Goal: Find specific page/section: Find specific page/section

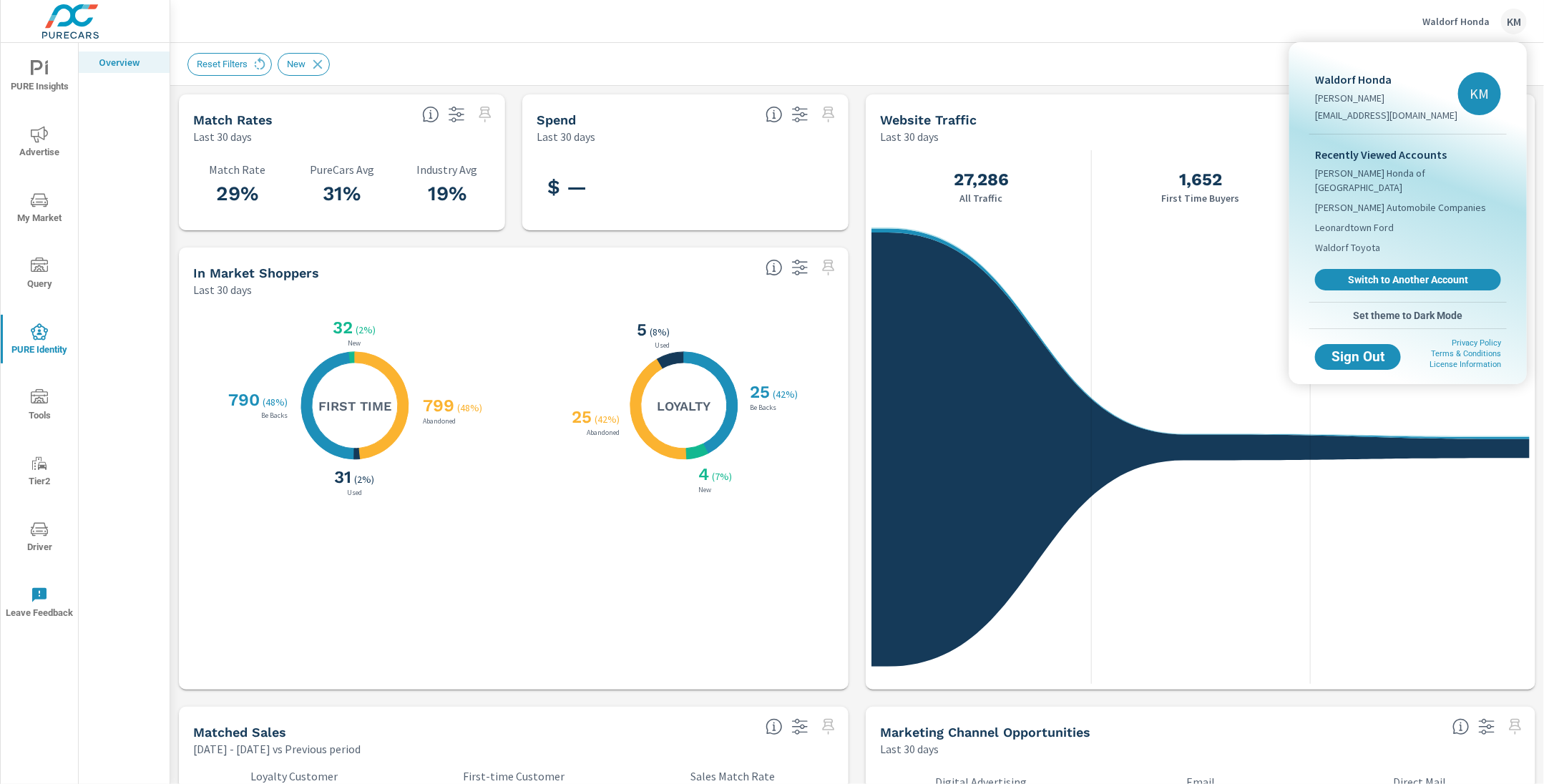
scroll to position [160, 0]
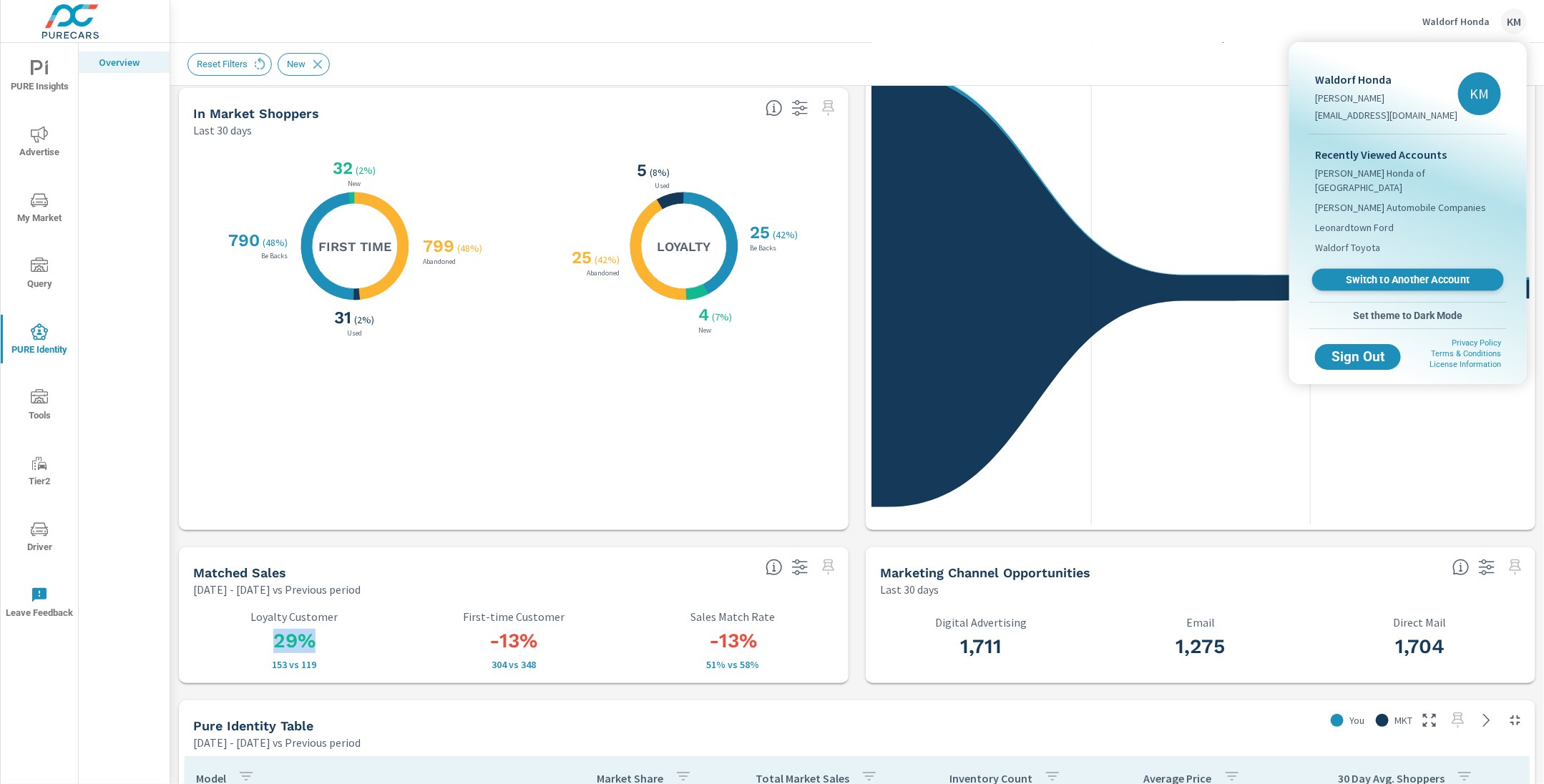
click at [1390, 273] on span "Switch to Another Account" at bounding box center [1408, 280] width 175 height 13
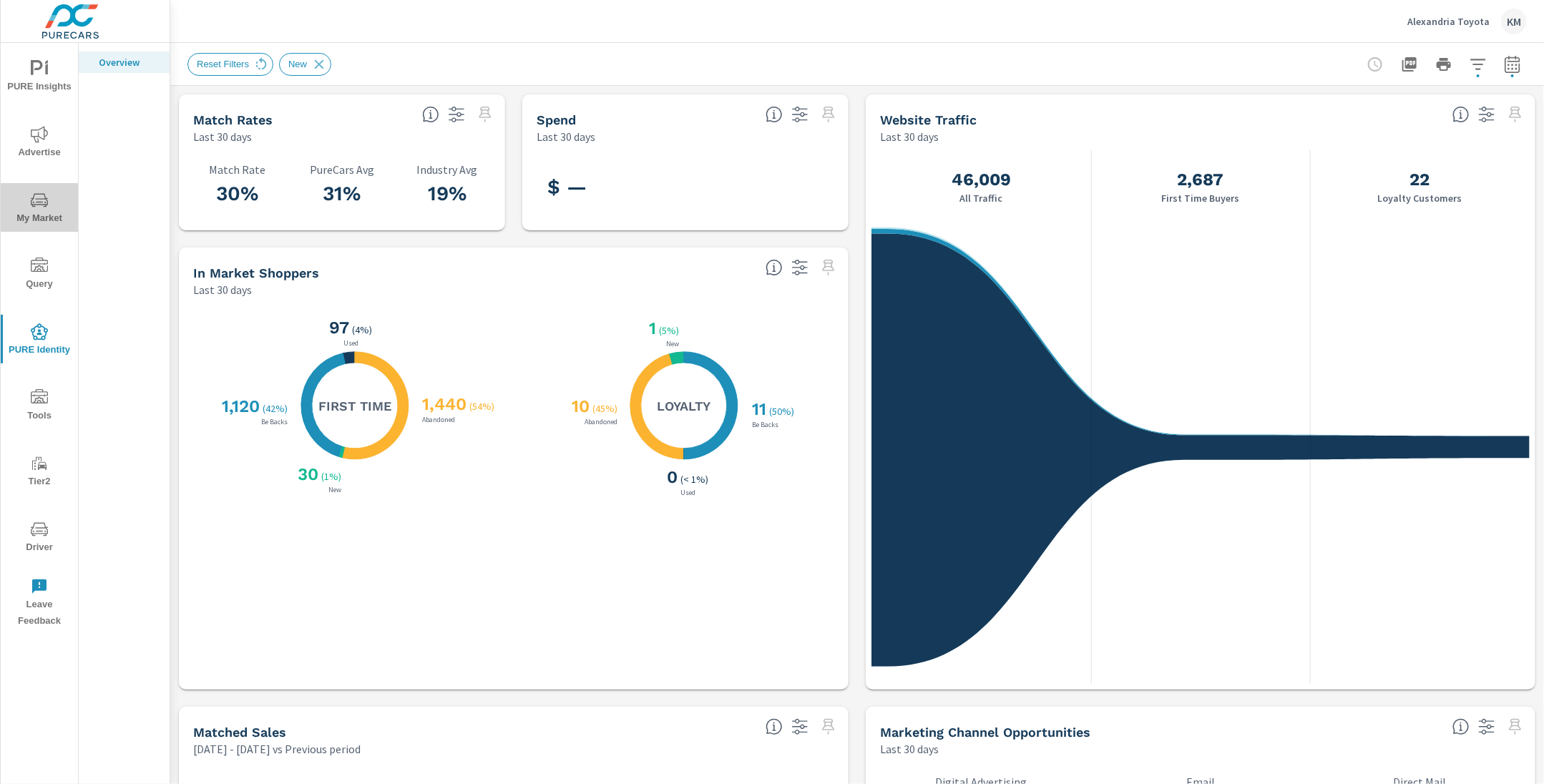
click at [45, 201] on icon "nav menu" at bounding box center [39, 200] width 17 height 17
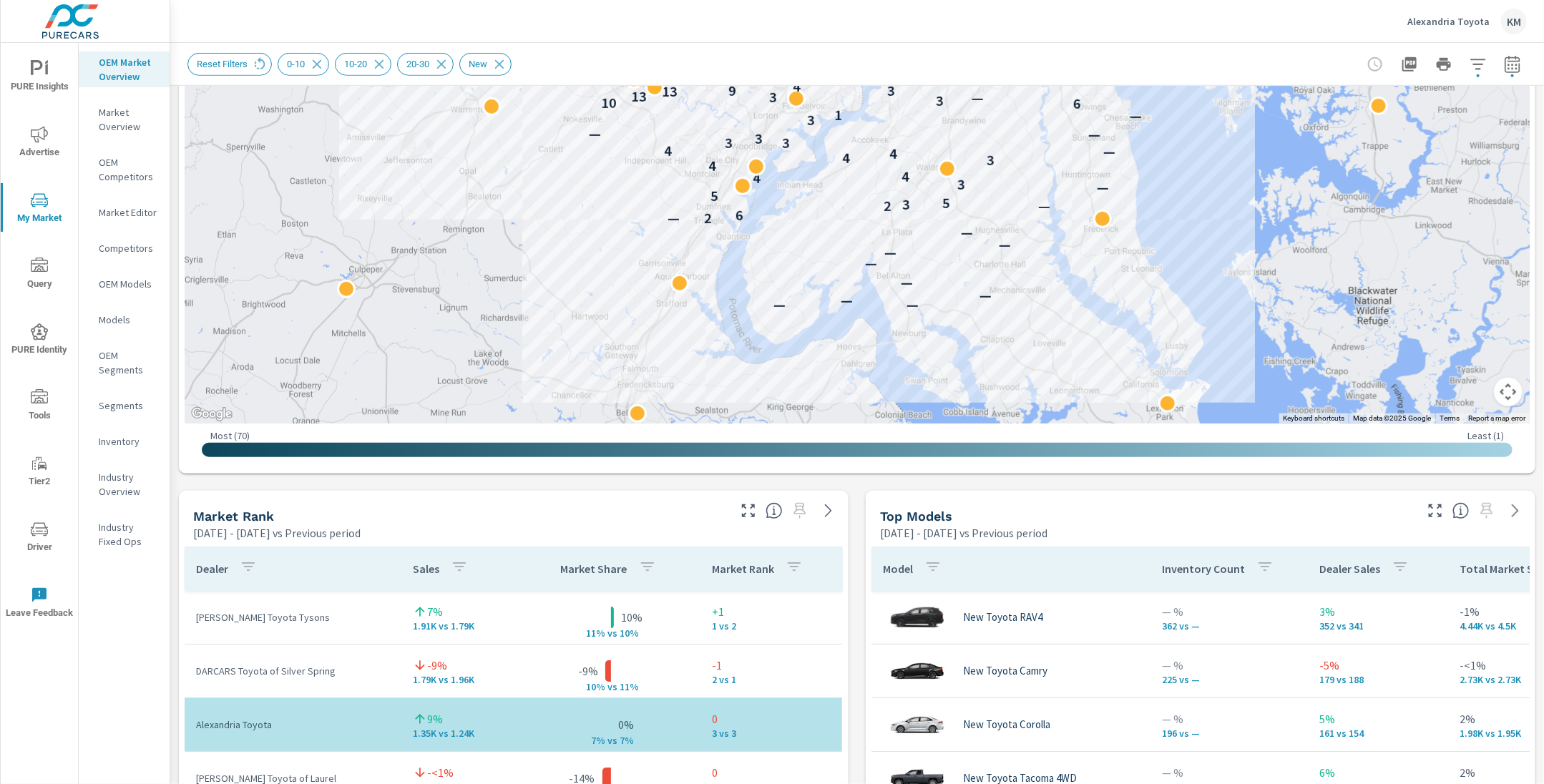
scroll to position [123, 0]
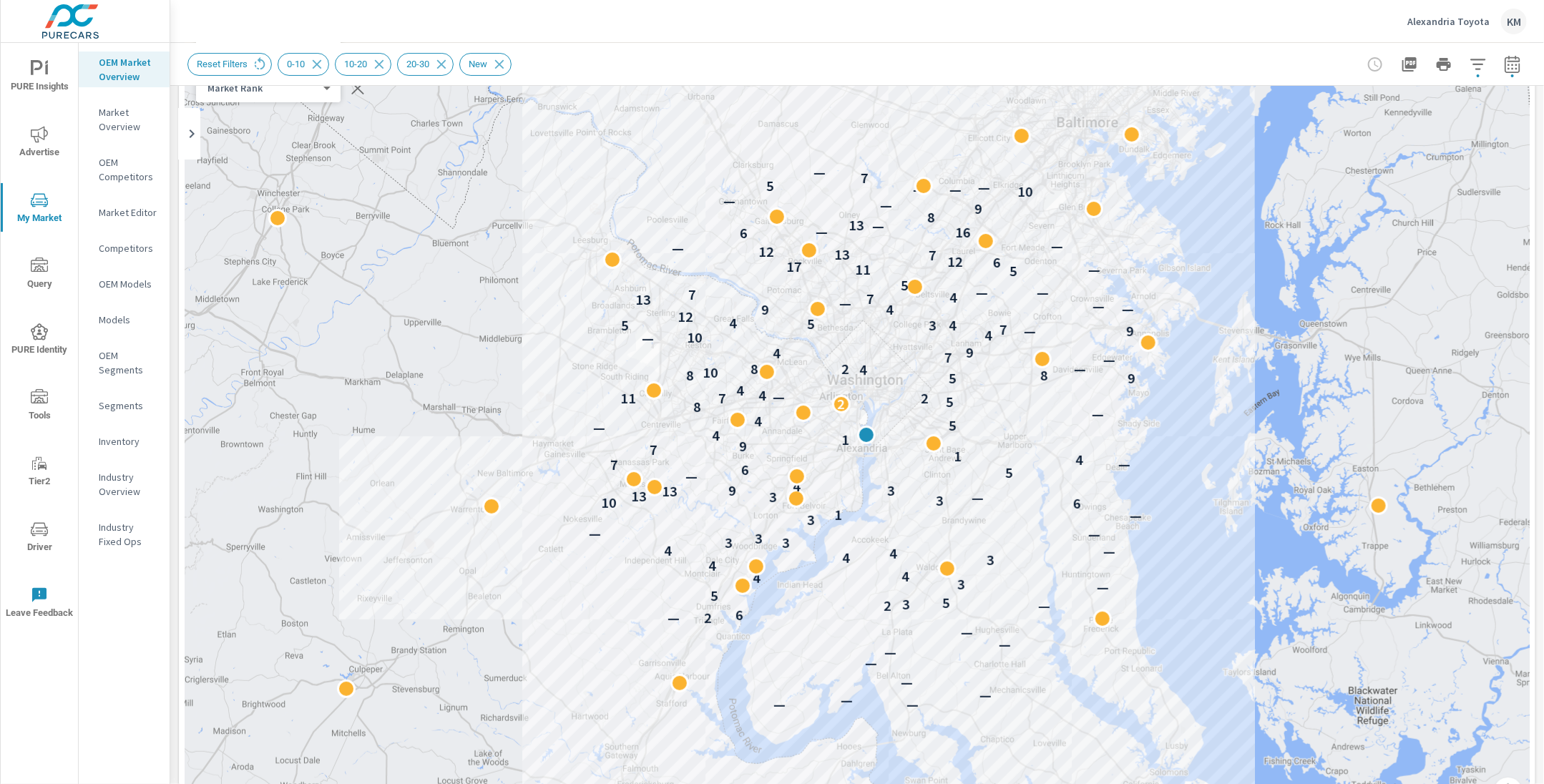
click at [1472, 57] on icon "button" at bounding box center [1478, 65] width 17 height 17
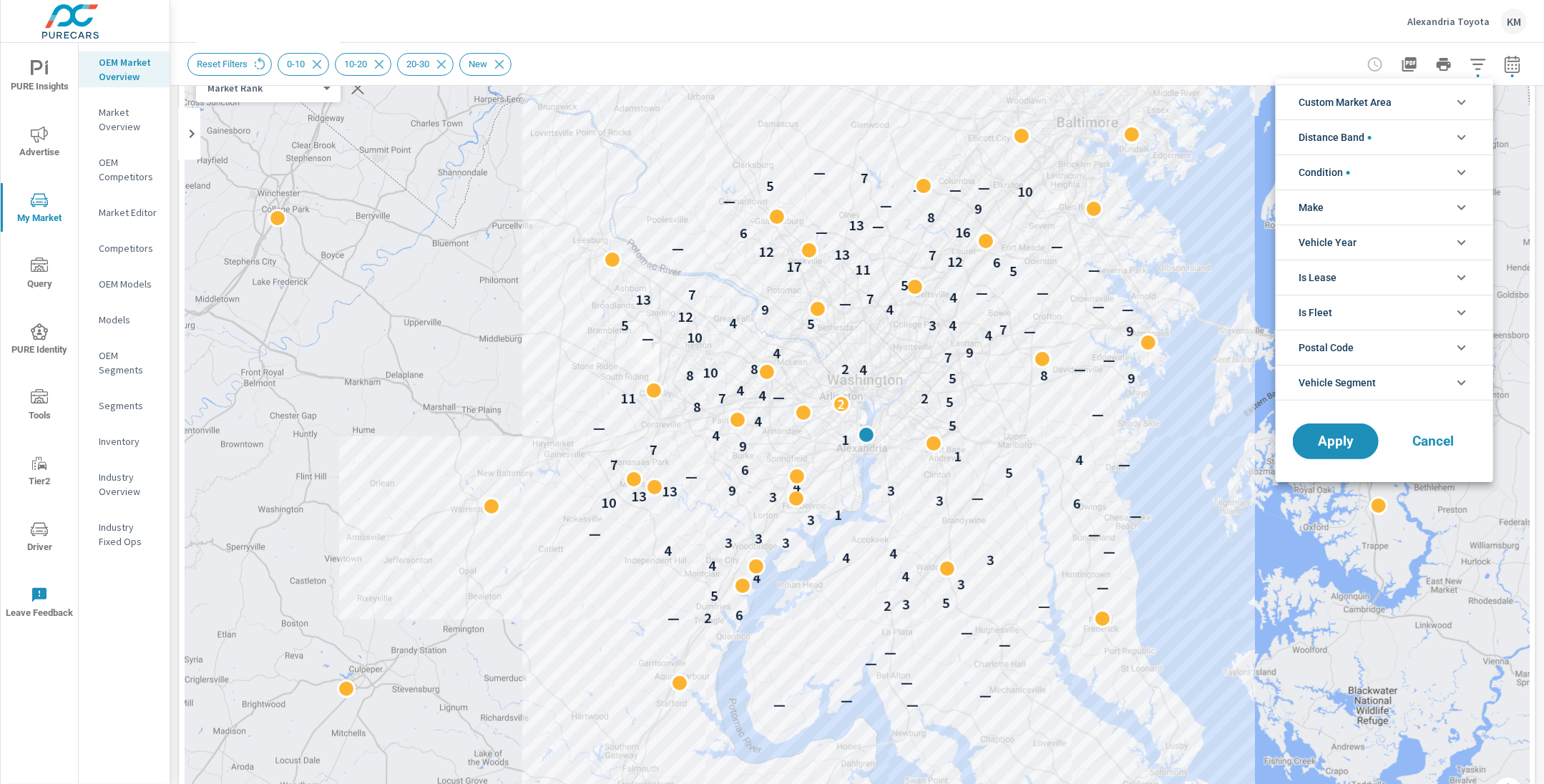
click at [1377, 105] on span "Custom Market Area" at bounding box center [1345, 102] width 93 height 34
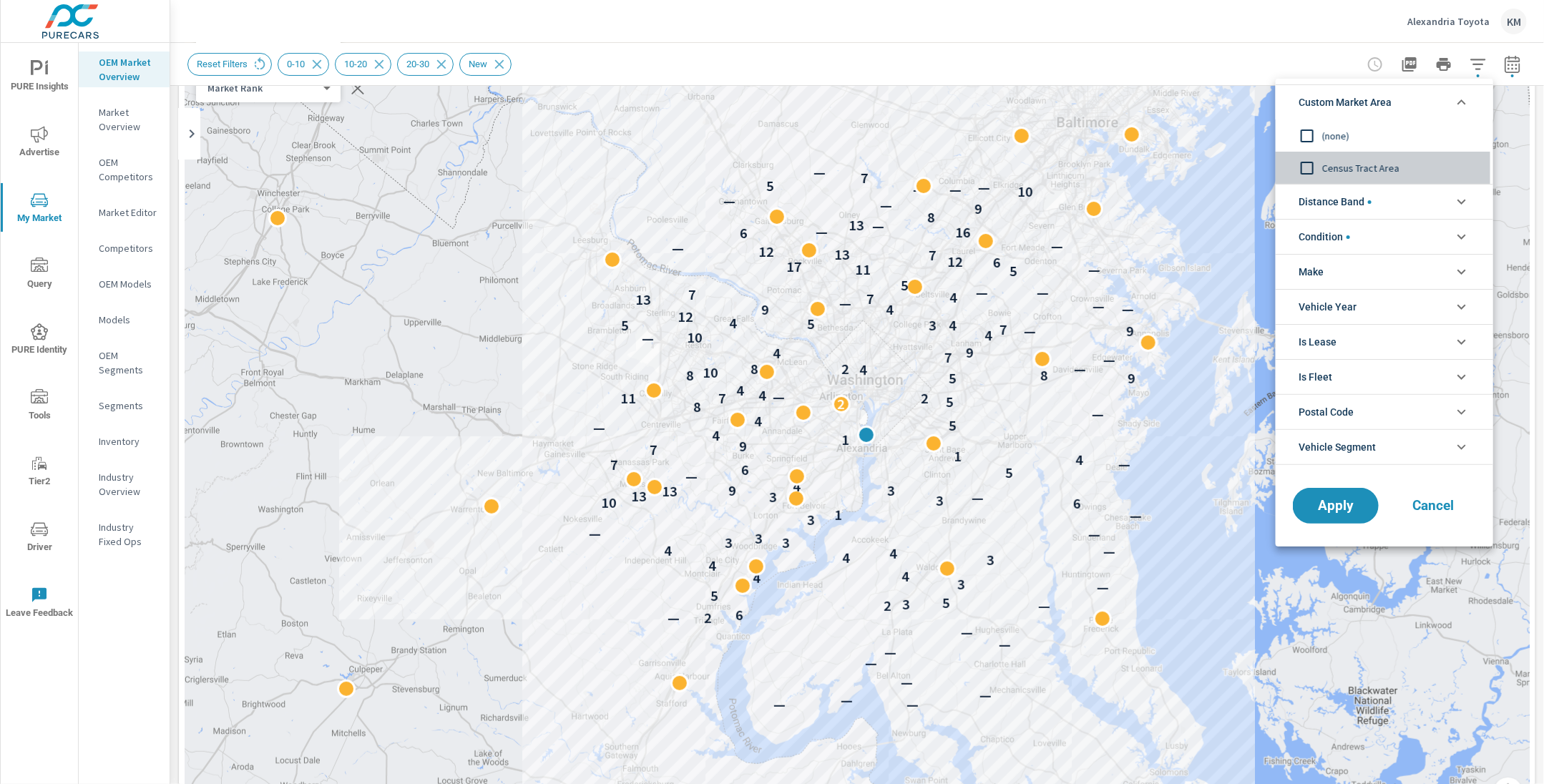
click at [1345, 174] on span "Census Tract Area" at bounding box center [1400, 168] width 157 height 17
click at [1370, 206] on span "Distance Band" at bounding box center [1335, 202] width 73 height 34
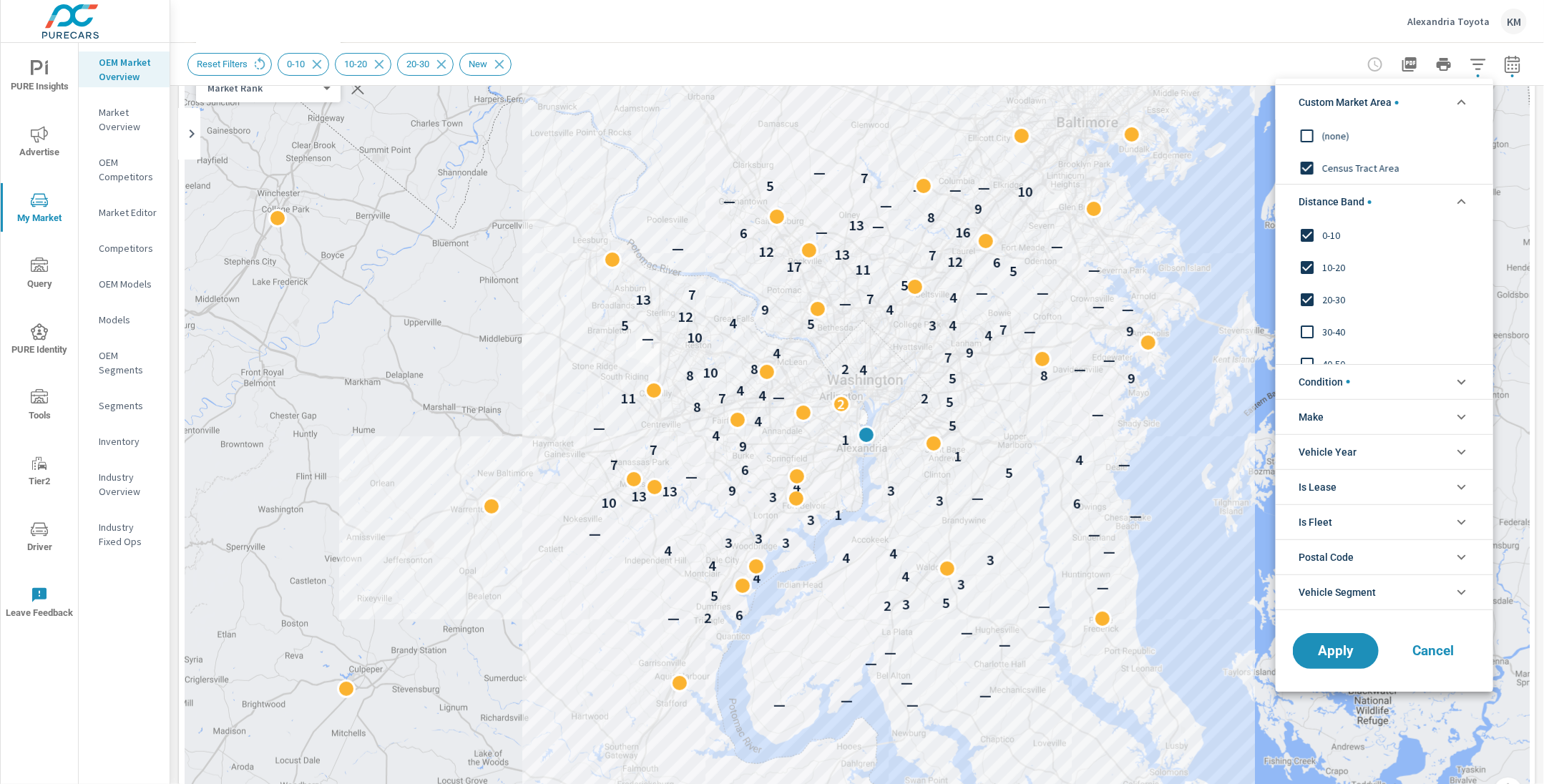
click at [1303, 240] on input "filter options" at bounding box center [1307, 235] width 30 height 30
click at [1306, 273] on input "filter options" at bounding box center [1307, 267] width 30 height 30
click at [1306, 304] on input "filter options" at bounding box center [1307, 300] width 30 height 30
click at [1332, 665] on button "Apply" at bounding box center [1336, 650] width 89 height 37
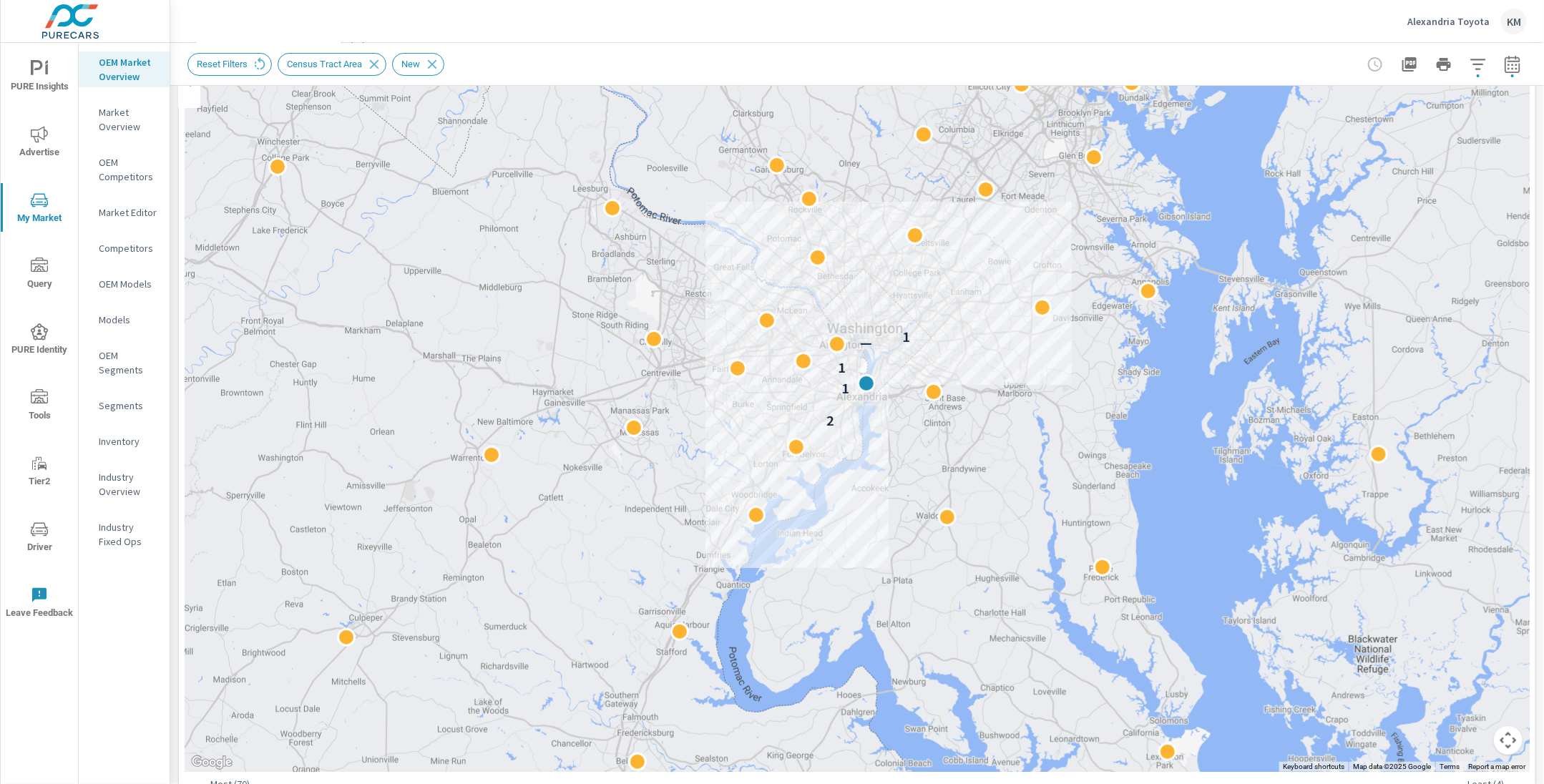
scroll to position [282, 0]
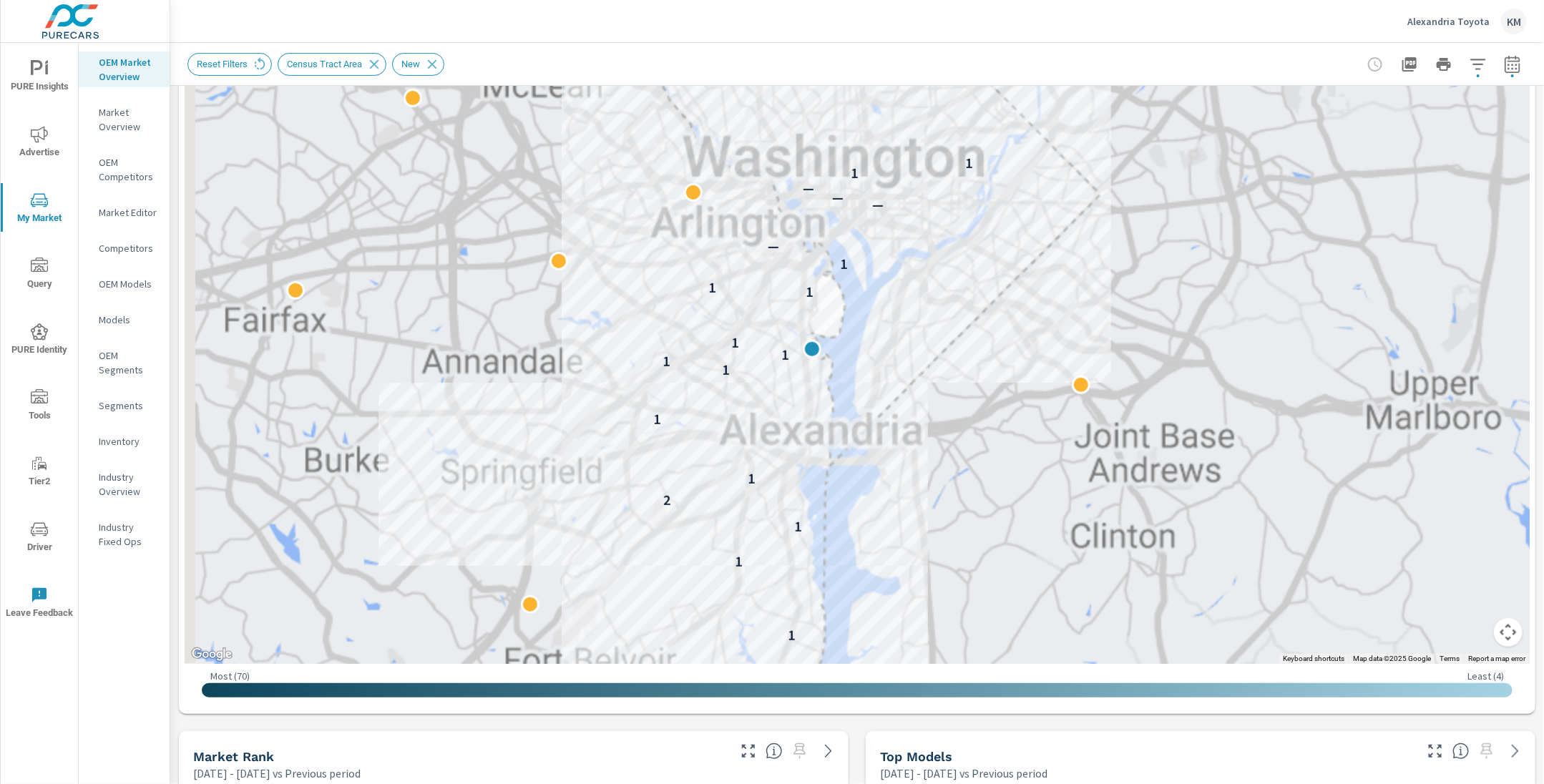
drag, startPoint x: 880, startPoint y: 338, endPoint x: 952, endPoint y: 427, distance: 114.5
click at [952, 427] on div "1 1 1 2 1 1 1 1 1 1 1 1 1 — — — — 1 1" at bounding box center [1441, 672] width 1030 height 643
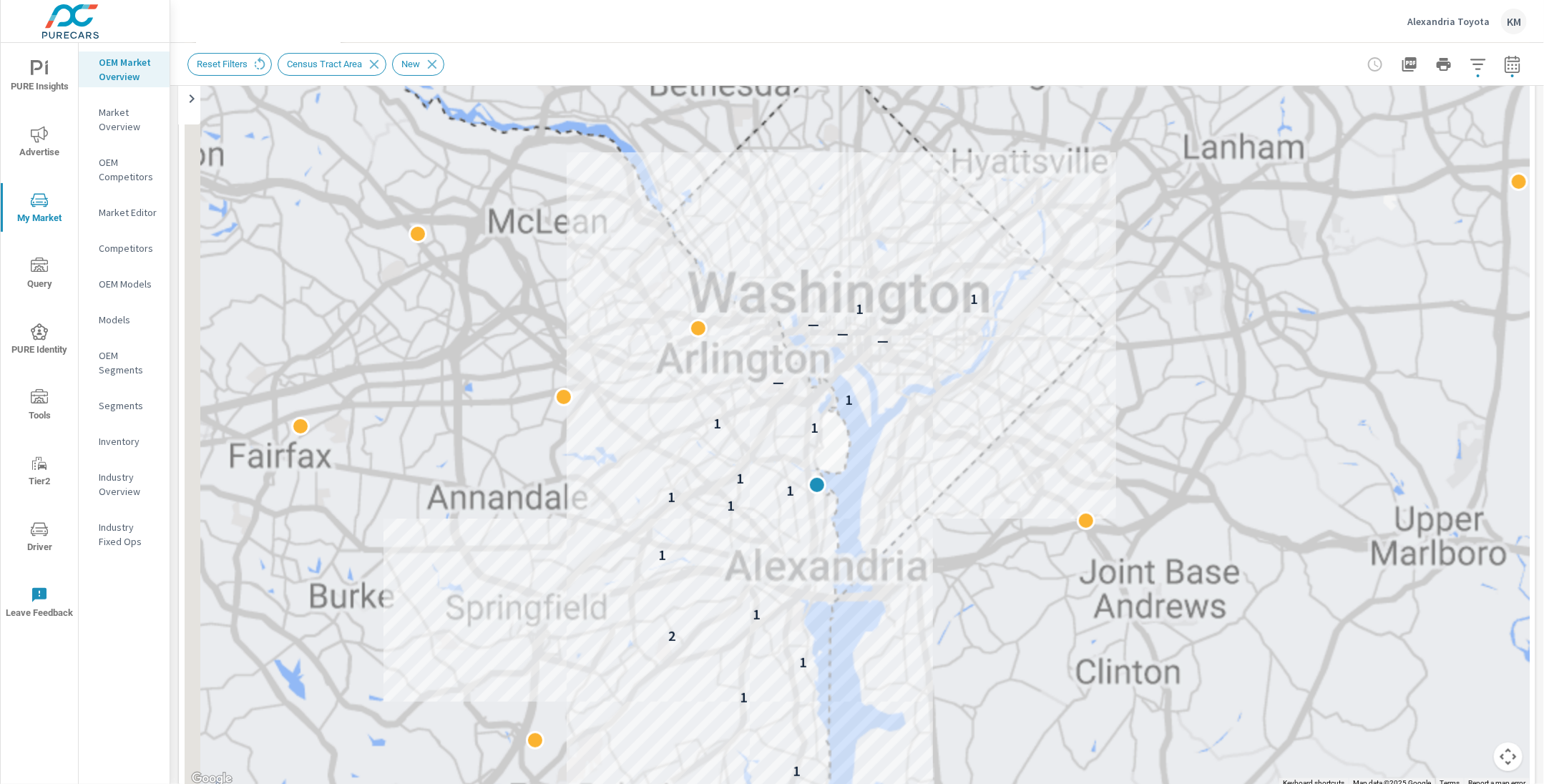
scroll to position [157, 0]
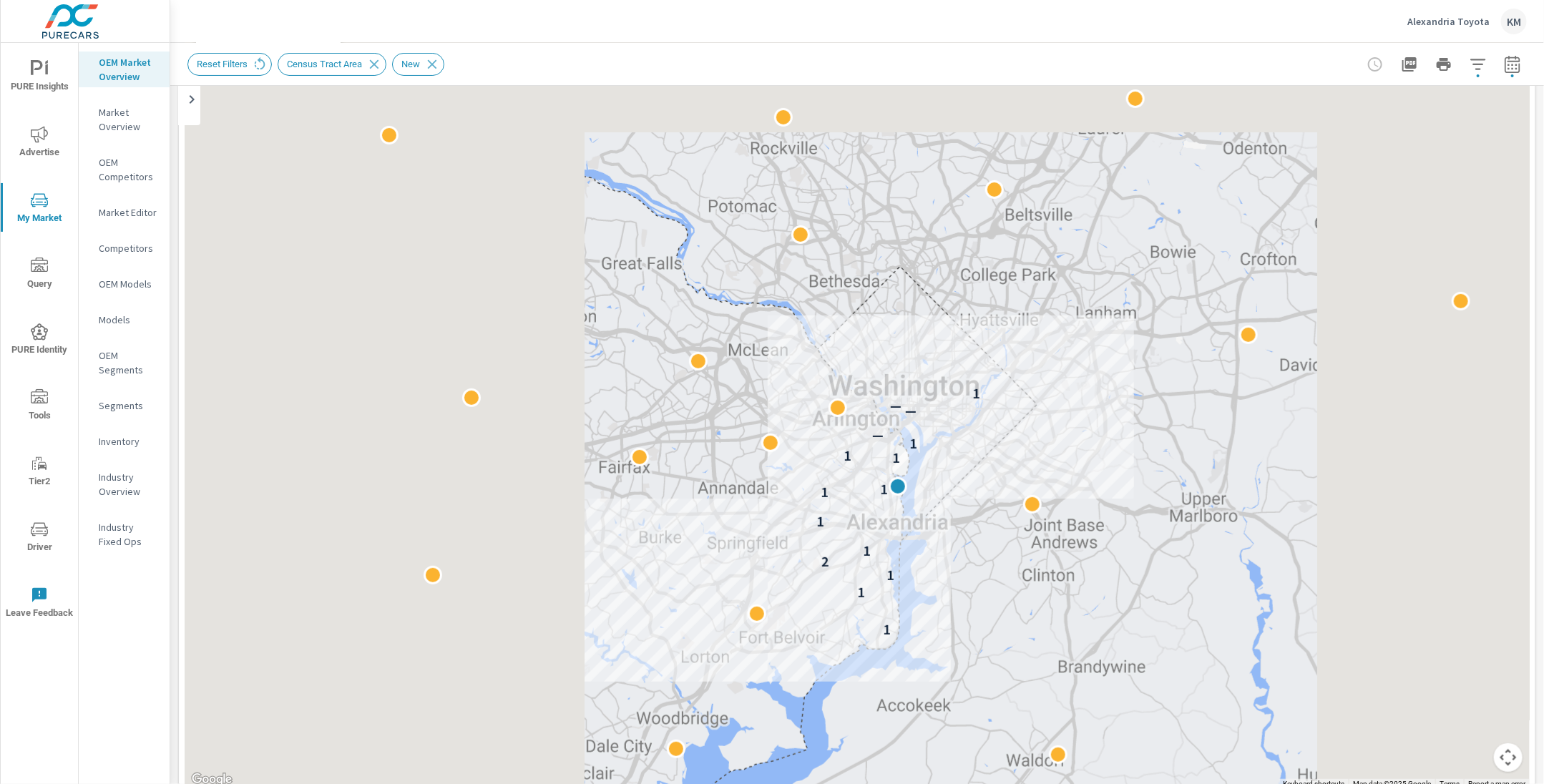
drag, startPoint x: 941, startPoint y: 604, endPoint x: 955, endPoint y: 561, distance: 45.2
click at [955, 561] on div "1 1 1 2 1 1 1 1 1 1 1 — — — 1" at bounding box center [1383, 671] width 1030 height 643
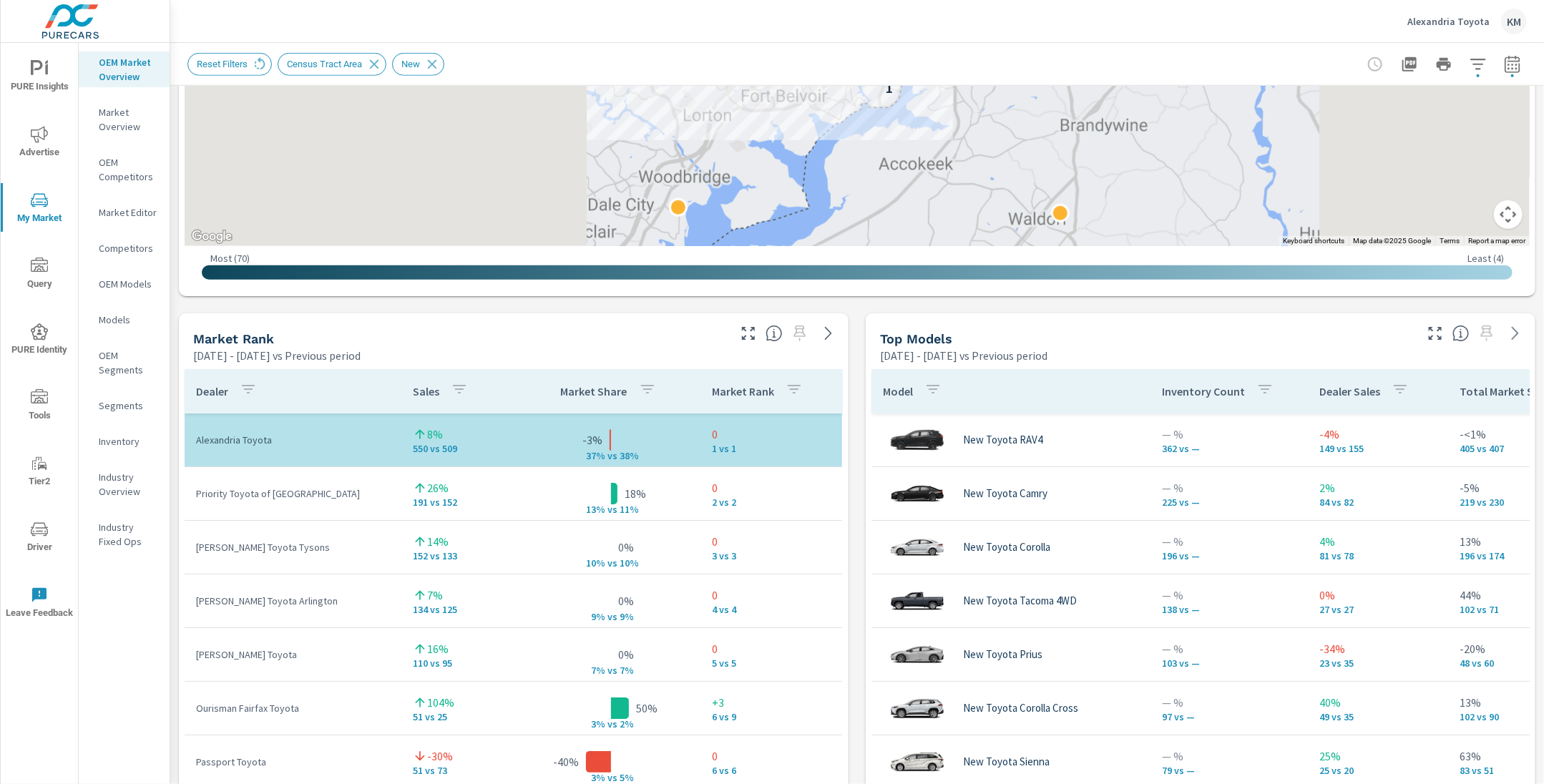
scroll to position [886, 0]
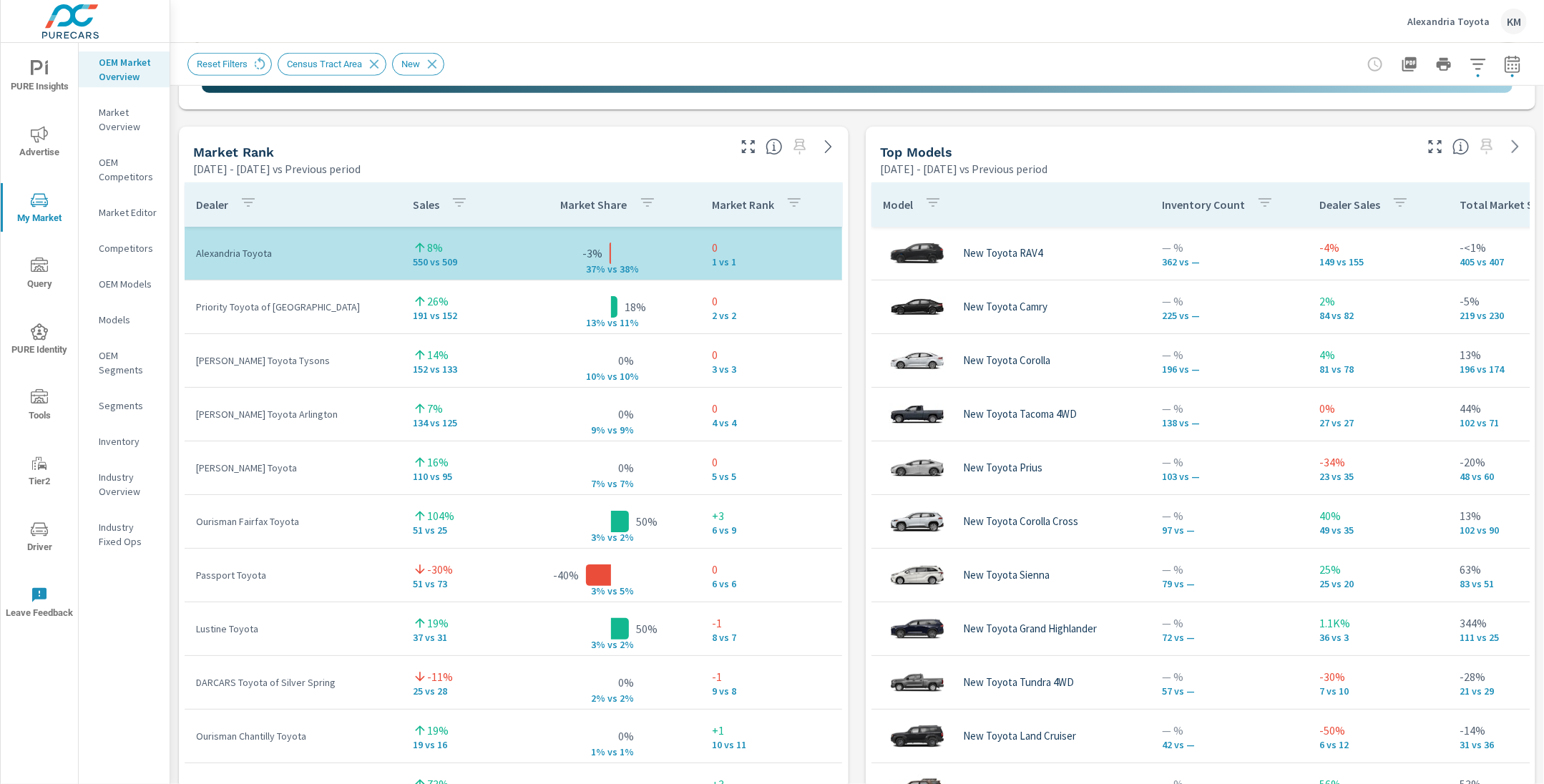
click at [849, 312] on div "Market View Feb 01, 2025 - Jul 31, 2025 vs Previous period ← Move left → Move r…" at bounding box center [857, 423] width 1374 height 2448
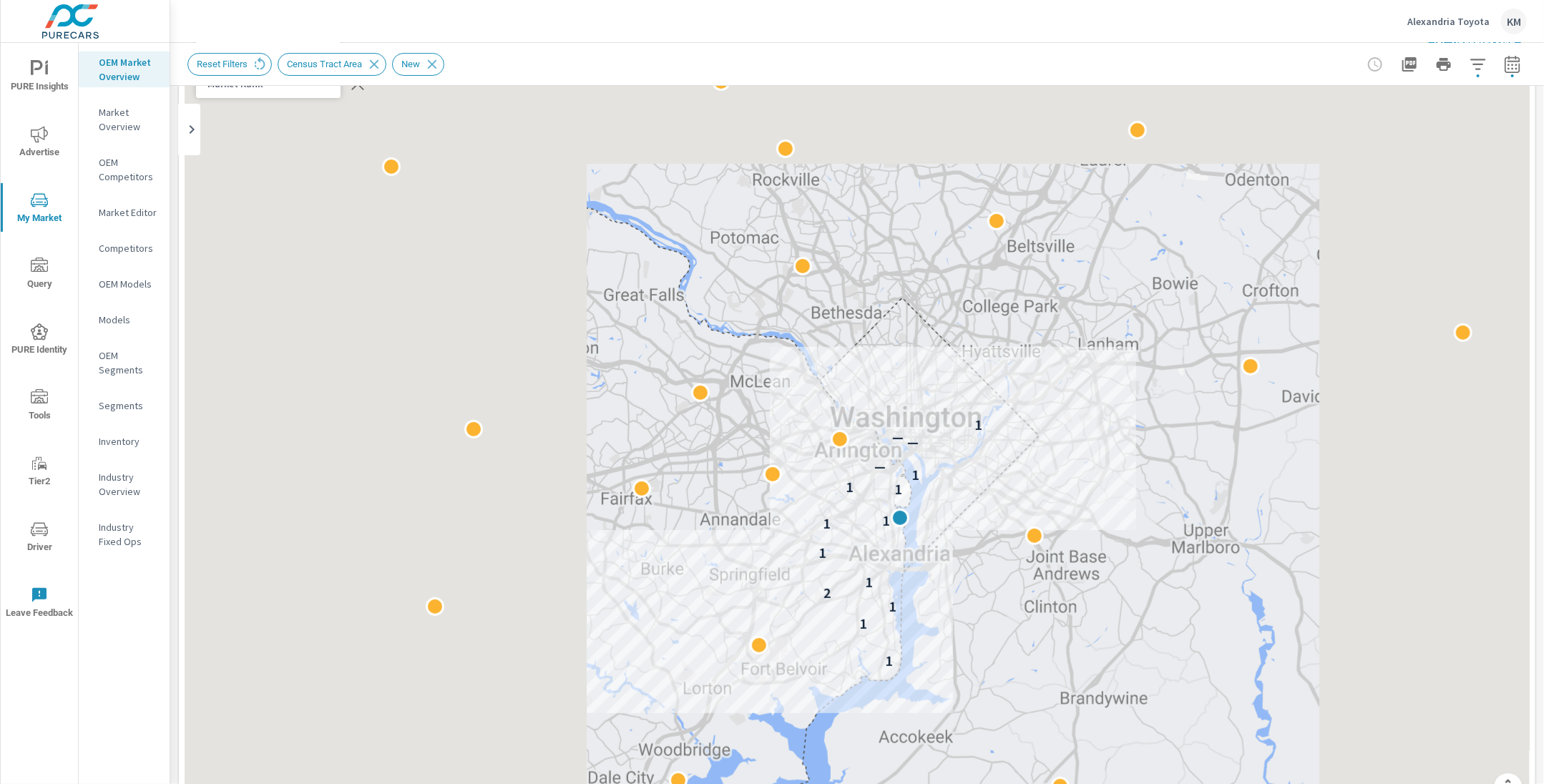
scroll to position [110, 0]
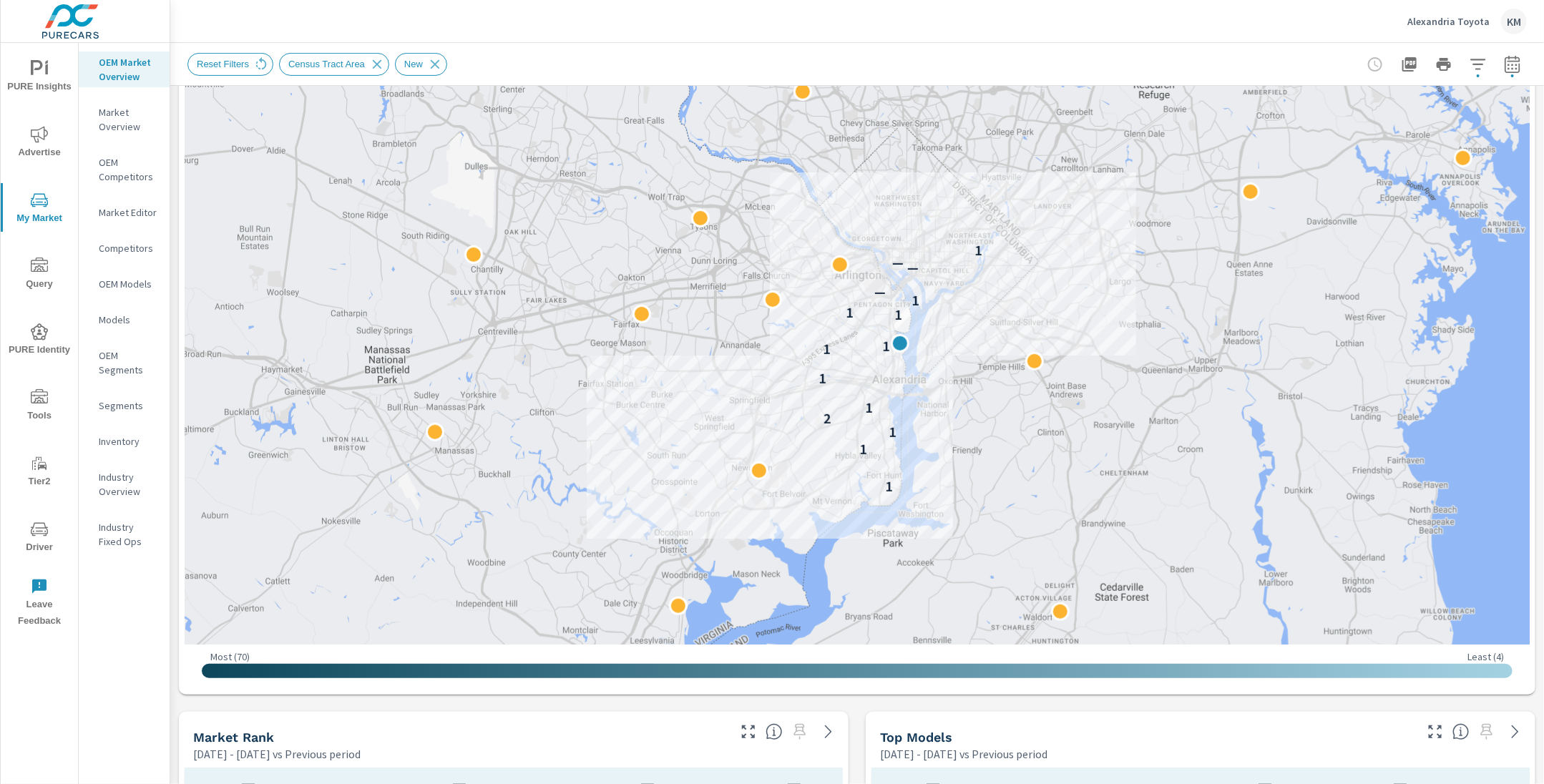
scroll to position [382, 0]
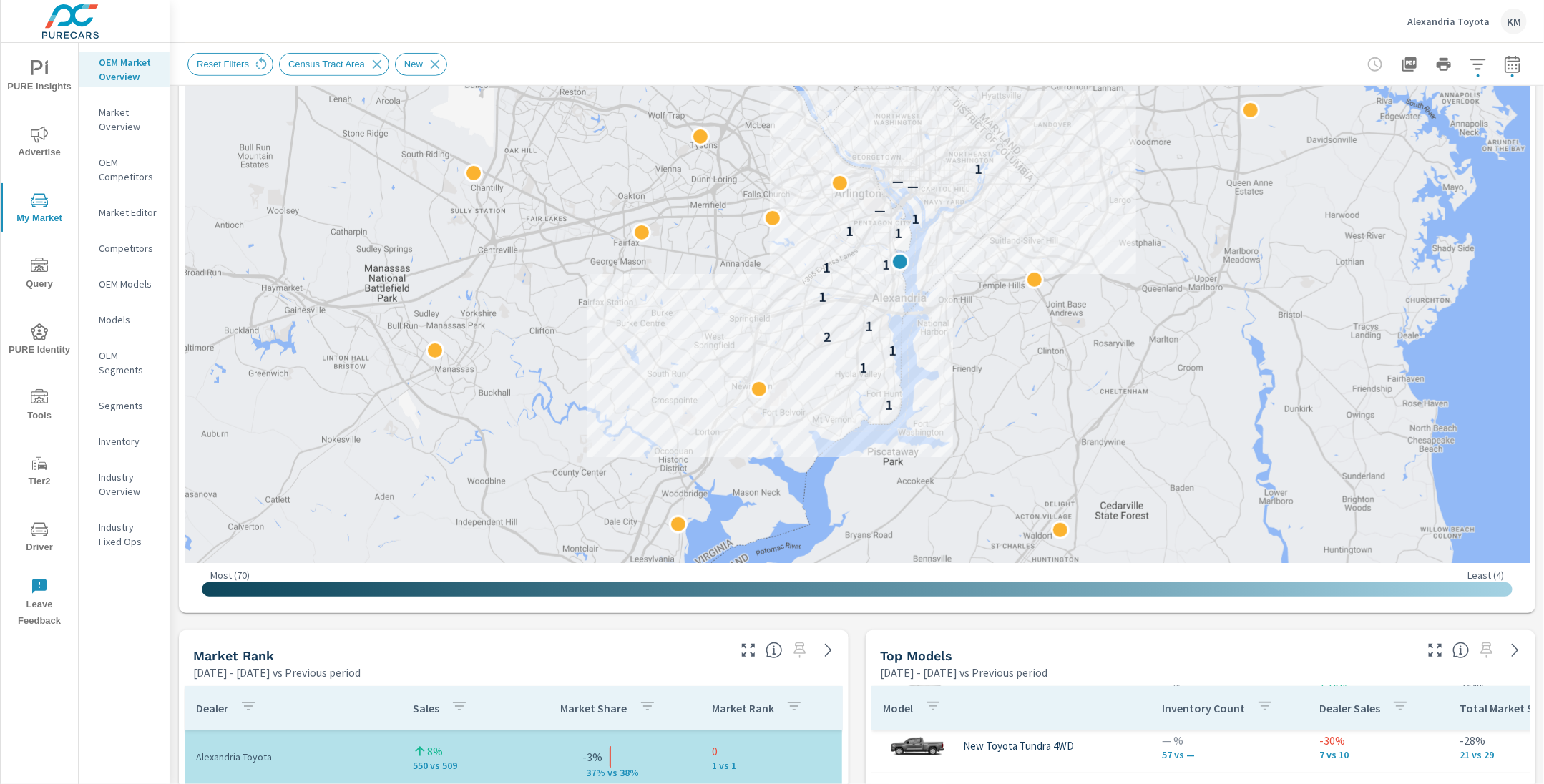
scroll to position [150, 0]
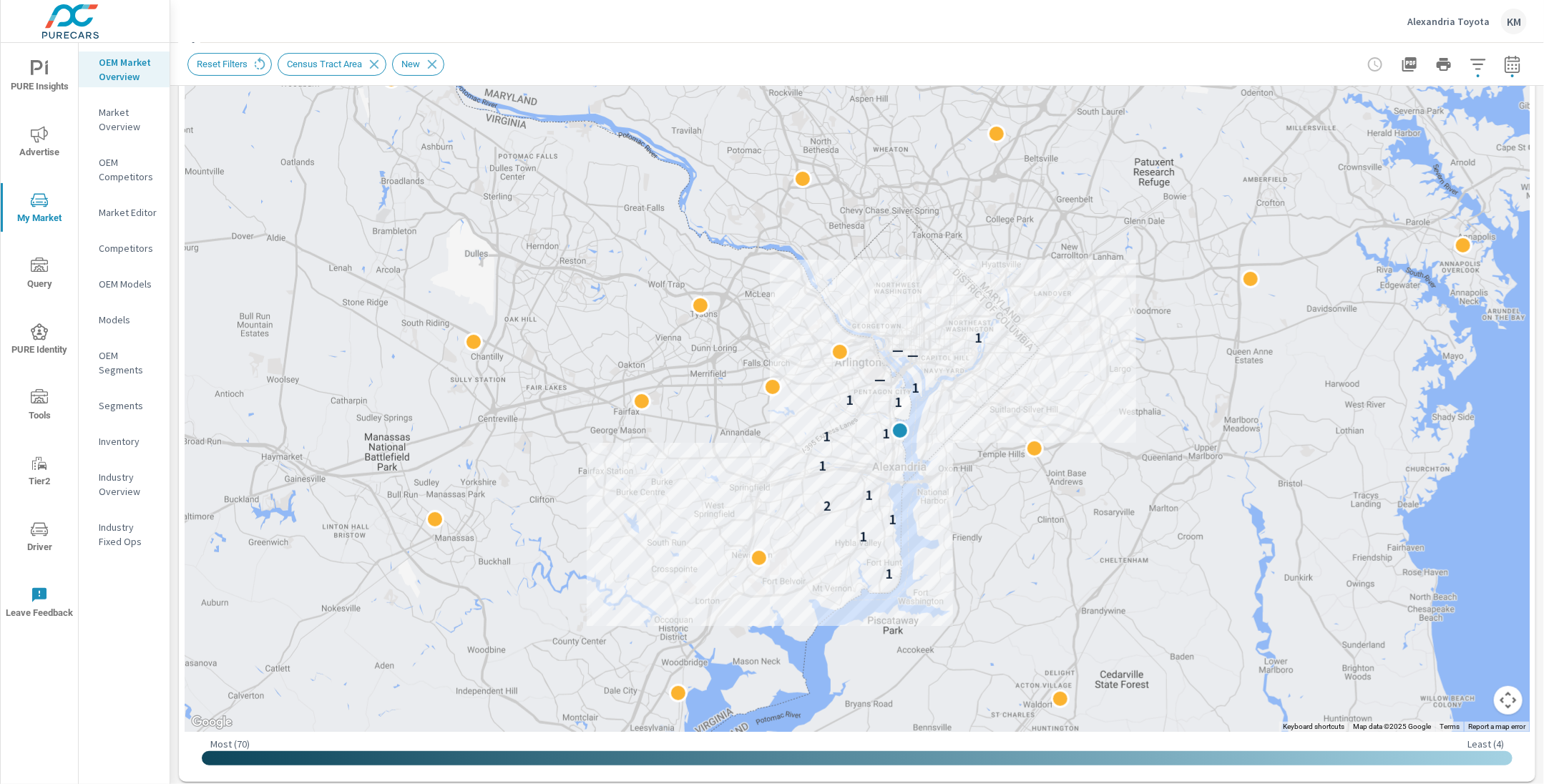
scroll to position [217, 0]
